Goal: Find specific page/section: Find specific page/section

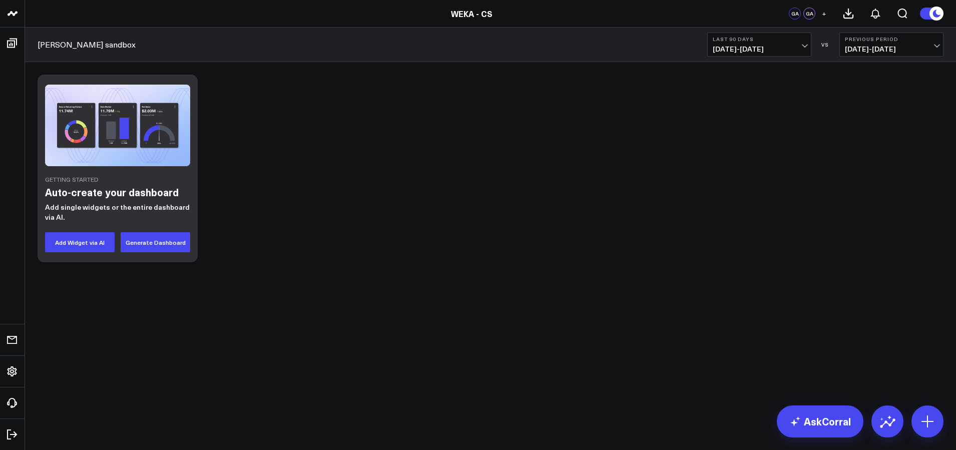
click at [688, 45] on div "[PERSON_NAME] sandbox Last 90 Days [DATE] - [DATE] VS Previous Period [DATE] - …" at bounding box center [490, 45] width 931 height 35
click at [684, 48] on div "[PERSON_NAME] sandbox Last 90 Days [DATE] - [DATE] VS Previous Period [DATE] - …" at bounding box center [490, 45] width 931 height 35
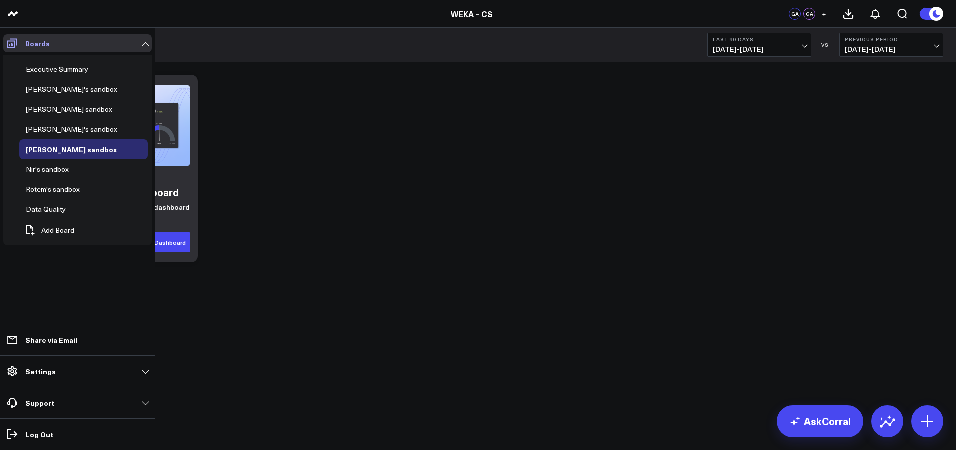
click at [9, 43] on icon at bounding box center [12, 43] width 12 height 12
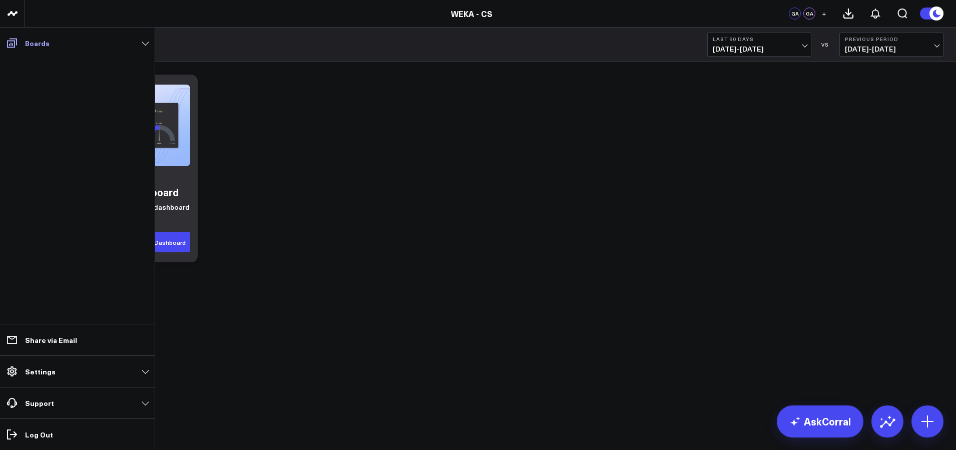
click at [9, 43] on icon at bounding box center [12, 43] width 12 height 12
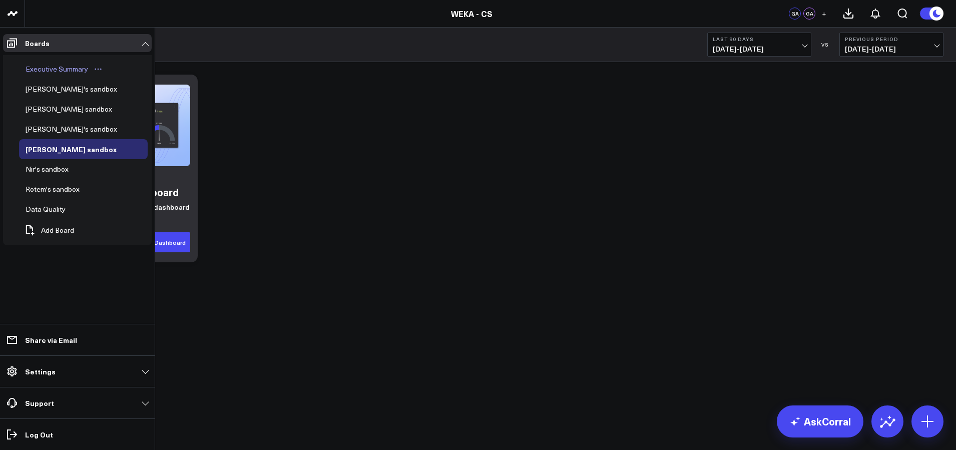
click at [32, 71] on div "Executive Summary" at bounding box center [57, 69] width 68 height 12
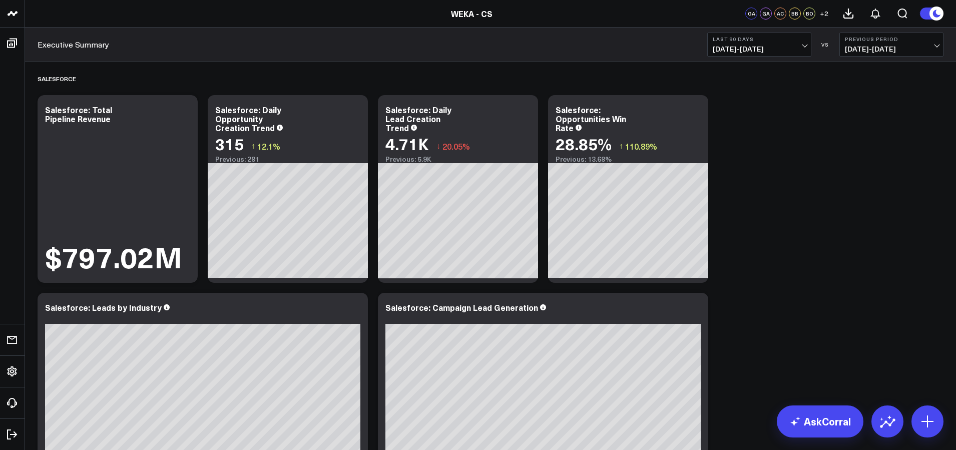
click at [545, 80] on div "Salesforce" at bounding box center [491, 78] width 906 height 23
